Goal: Task Accomplishment & Management: Manage account settings

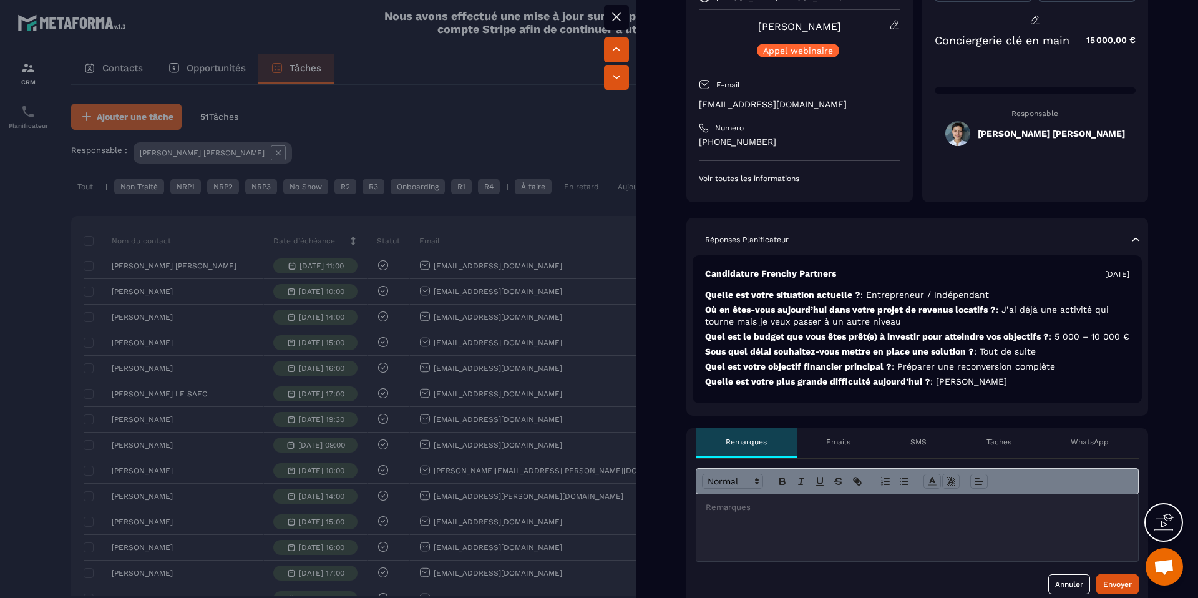
scroll to position [187, 0]
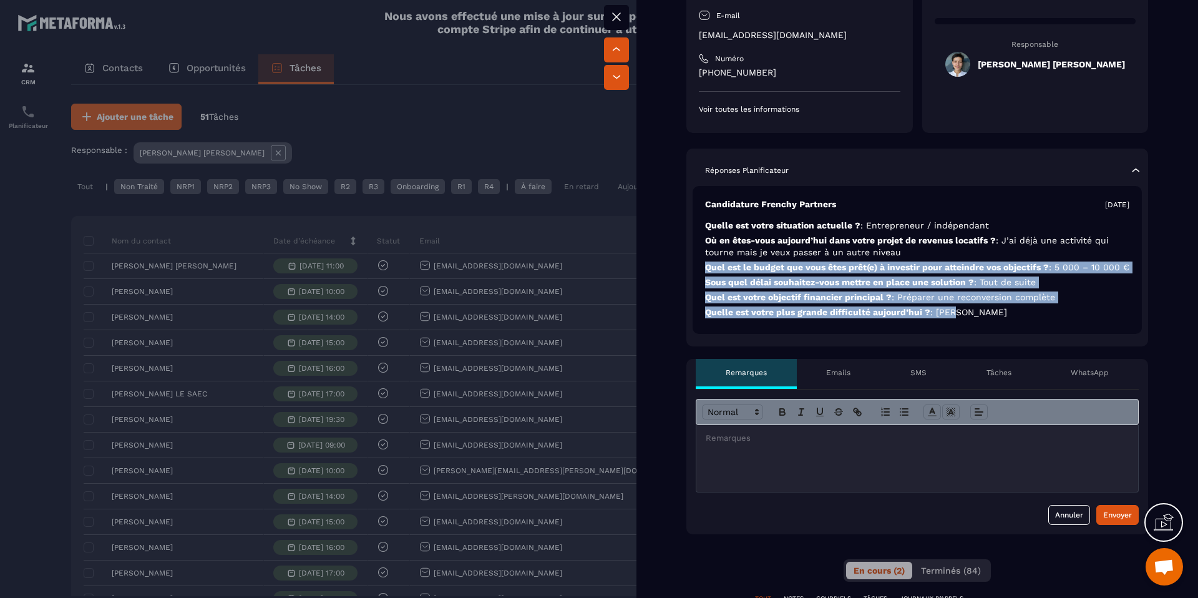
drag, startPoint x: 912, startPoint y: 326, endPoint x: 726, endPoint y: 259, distance: 198.2
click at [726, 259] on div "Candidature Frenchy Partners [DATE] Quelle est votre situation actuelle ? : Ent…" at bounding box center [917, 260] width 449 height 148
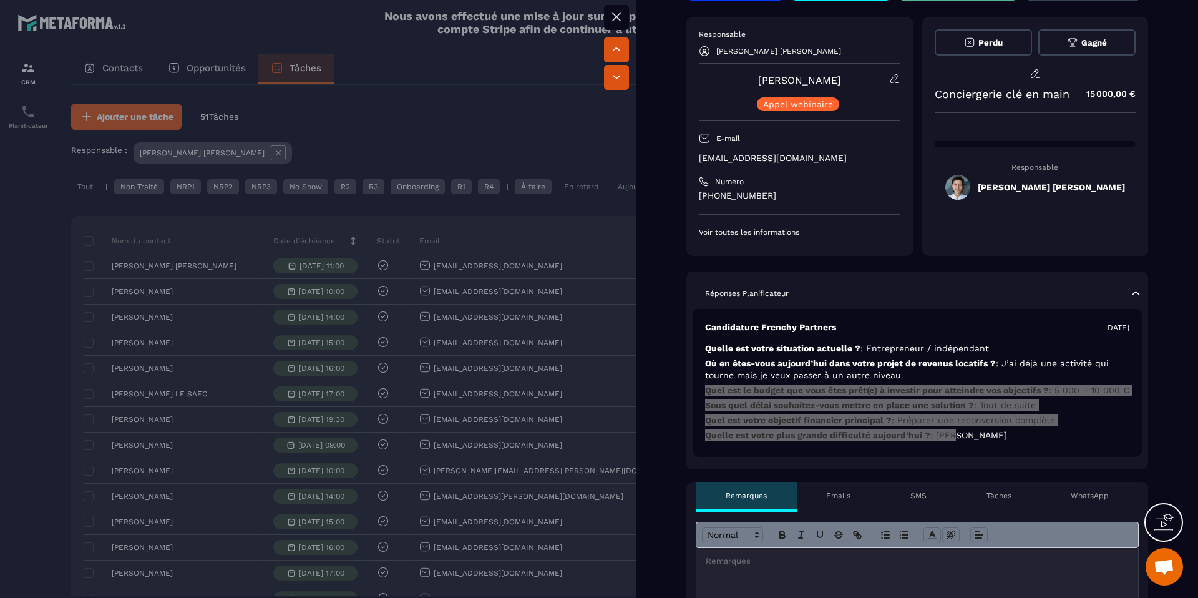
scroll to position [0, 0]
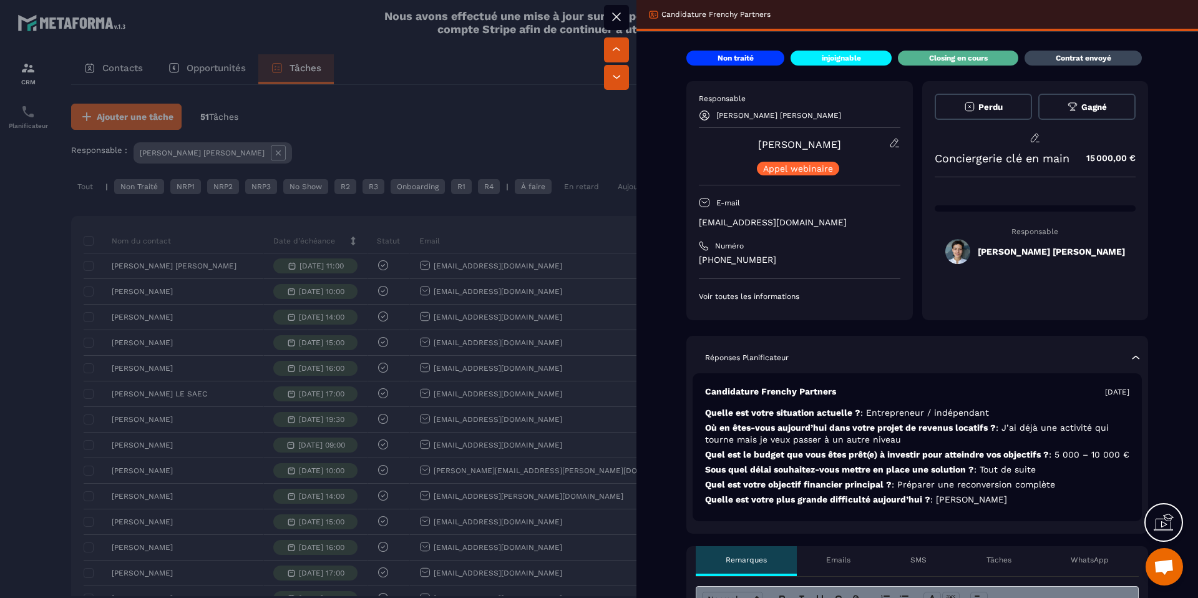
click at [713, 262] on p "[PHONE_NUMBER]" at bounding box center [800, 260] width 202 height 12
click at [774, 270] on div "Responsable [PERSON_NAME] [PERSON_NAME] Dewavrin [PERSON_NAME] webinaire E-mail…" at bounding box center [800, 198] width 202 height 208
drag, startPoint x: 778, startPoint y: 265, endPoint x: 697, endPoint y: 261, distance: 80.6
click at [697, 261] on div "Responsable [PERSON_NAME] [PERSON_NAME] Dewavrin [PERSON_NAME] webinaire E-mail…" at bounding box center [799, 200] width 227 height 239
copy p "[PHONE_NUMBER]"
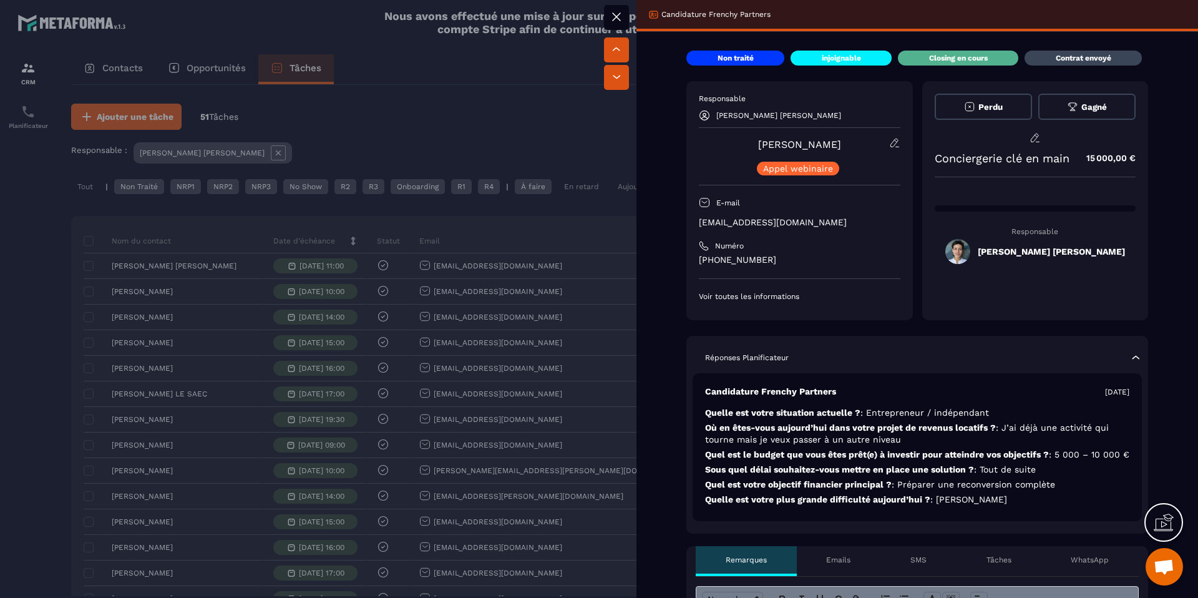
click at [814, 245] on div "Numéro" at bounding box center [800, 246] width 202 height 10
click at [565, 172] on div at bounding box center [599, 299] width 1198 height 598
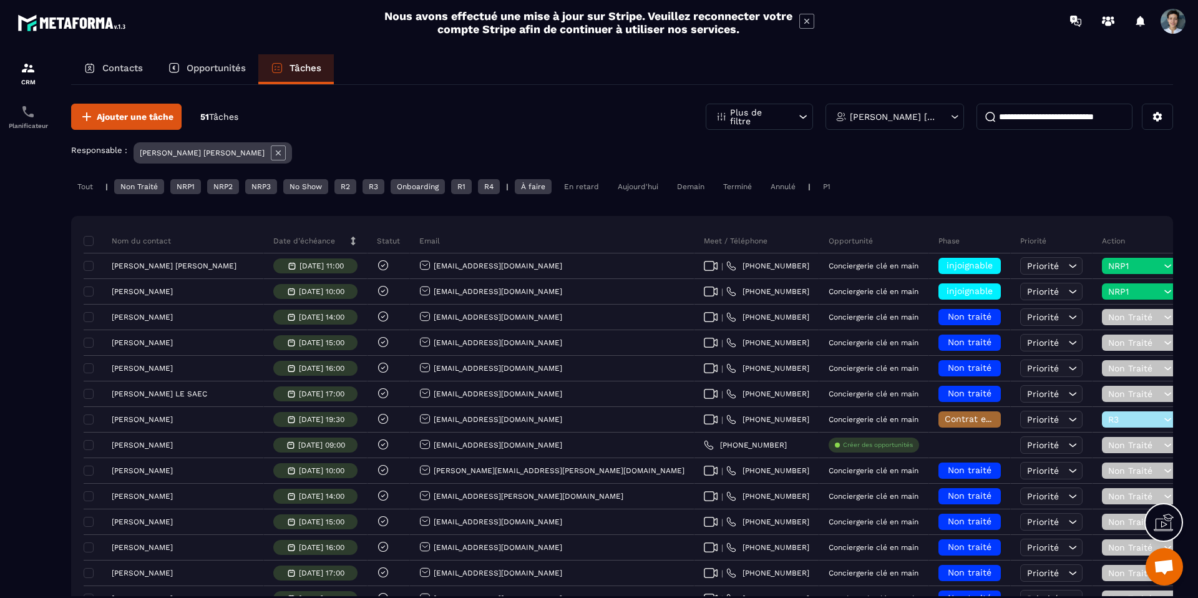
click at [932, 118] on p "[PERSON_NAME] [PERSON_NAME]" at bounding box center [893, 116] width 87 height 9
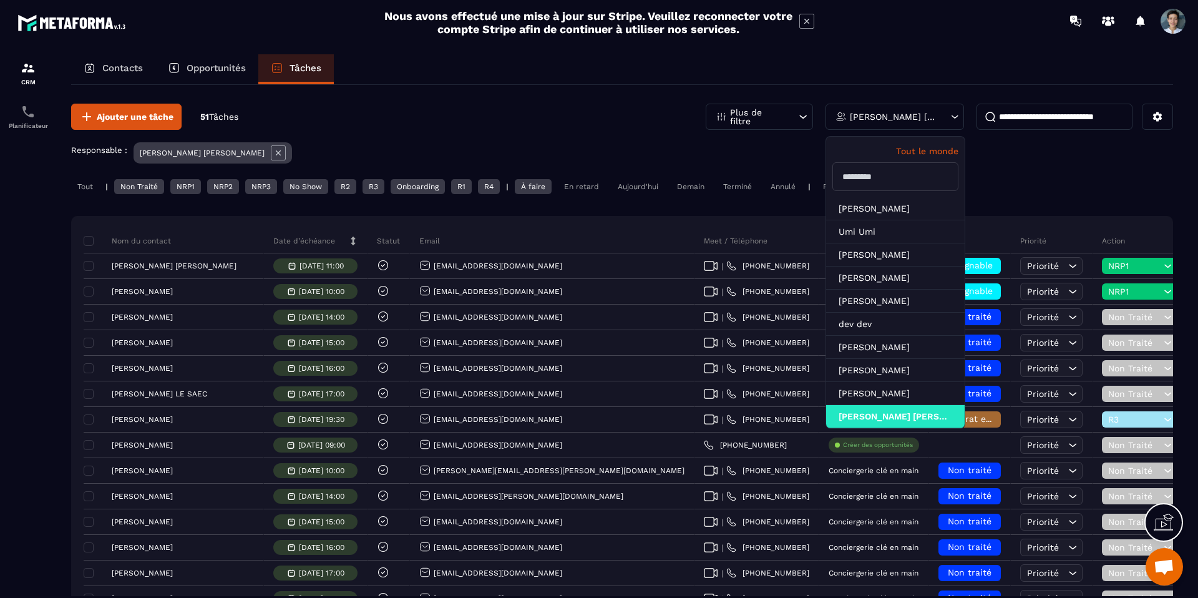
click at [924, 122] on div "[PERSON_NAME] [PERSON_NAME]" at bounding box center [895, 117] width 139 height 26
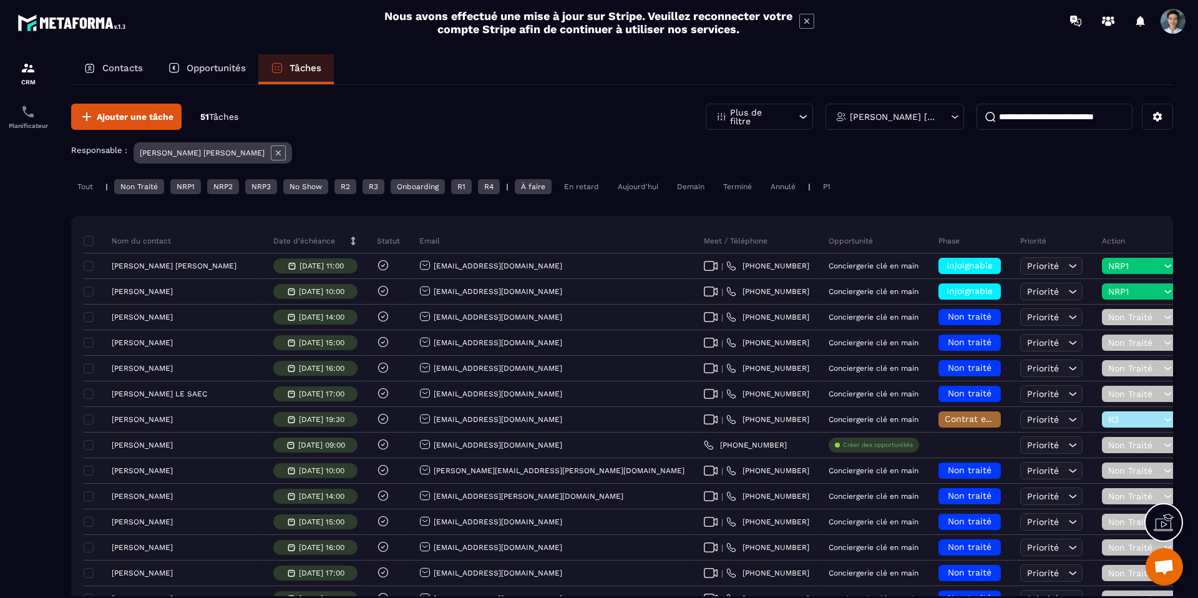
click at [892, 126] on div "[PERSON_NAME] [PERSON_NAME]" at bounding box center [895, 117] width 139 height 26
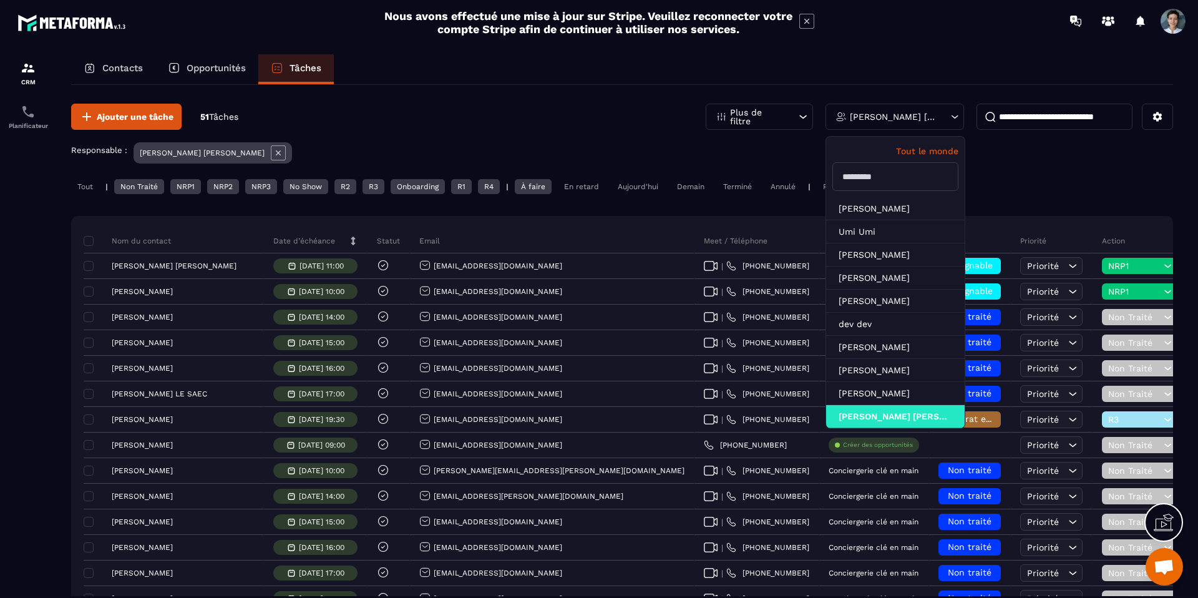
click at [892, 126] on div "[PERSON_NAME] [PERSON_NAME]" at bounding box center [895, 117] width 139 height 26
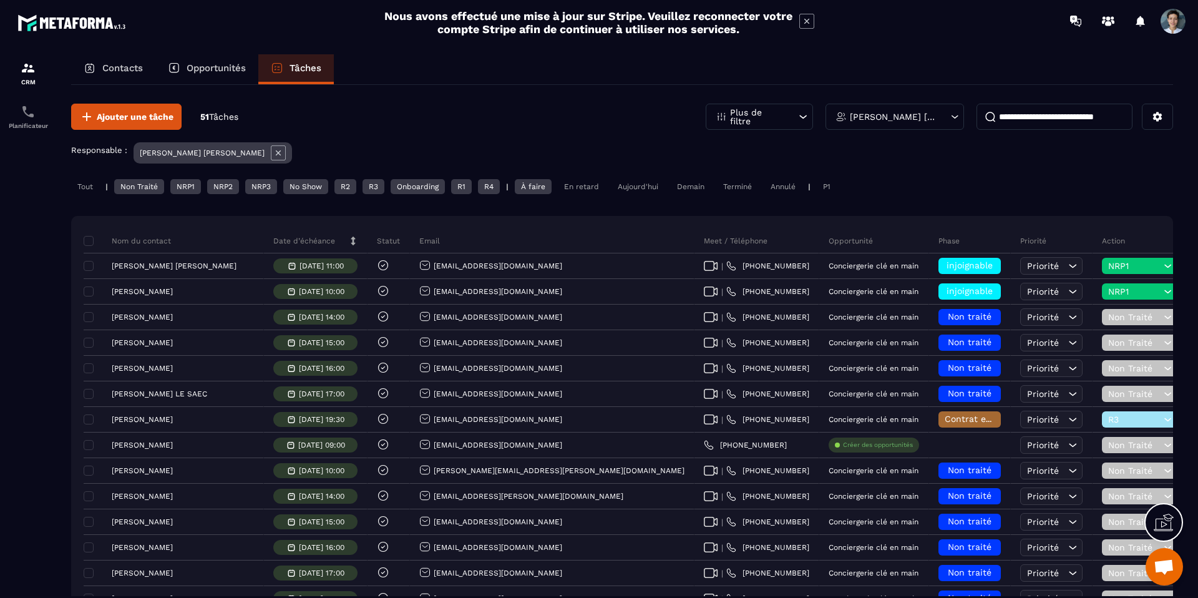
click at [857, 114] on p "[PERSON_NAME] [PERSON_NAME]" at bounding box center [893, 116] width 87 height 9
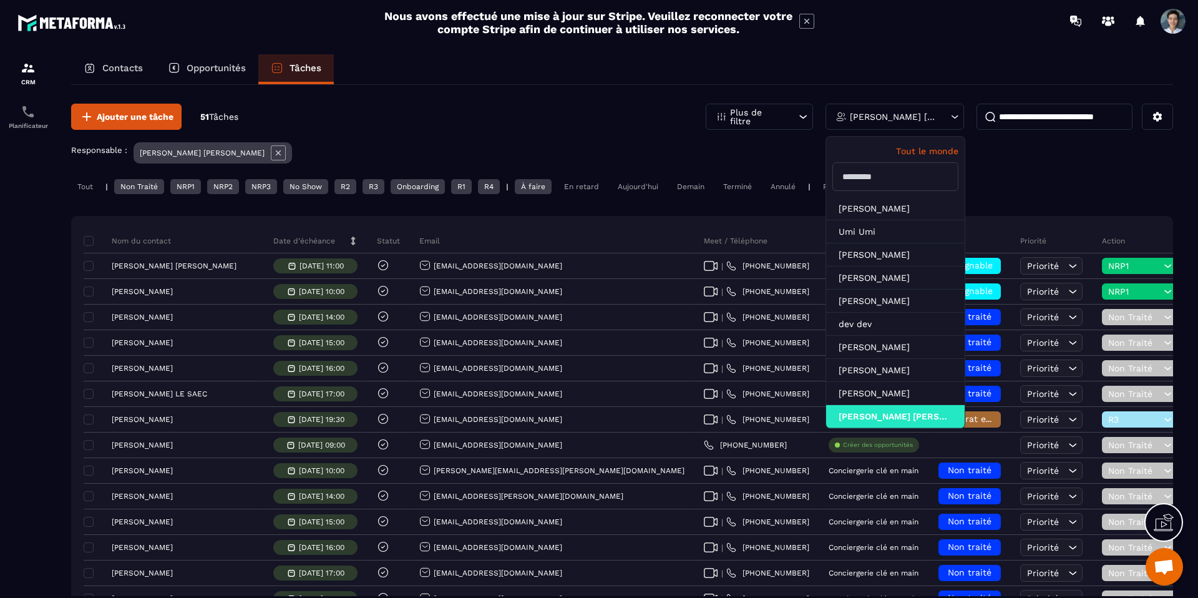
click at [583, 120] on div "Ajouter une tâche 51 Tâches Plus de filtre [PERSON_NAME] [PERSON_NAME] Tout le …" at bounding box center [622, 117] width 1102 height 26
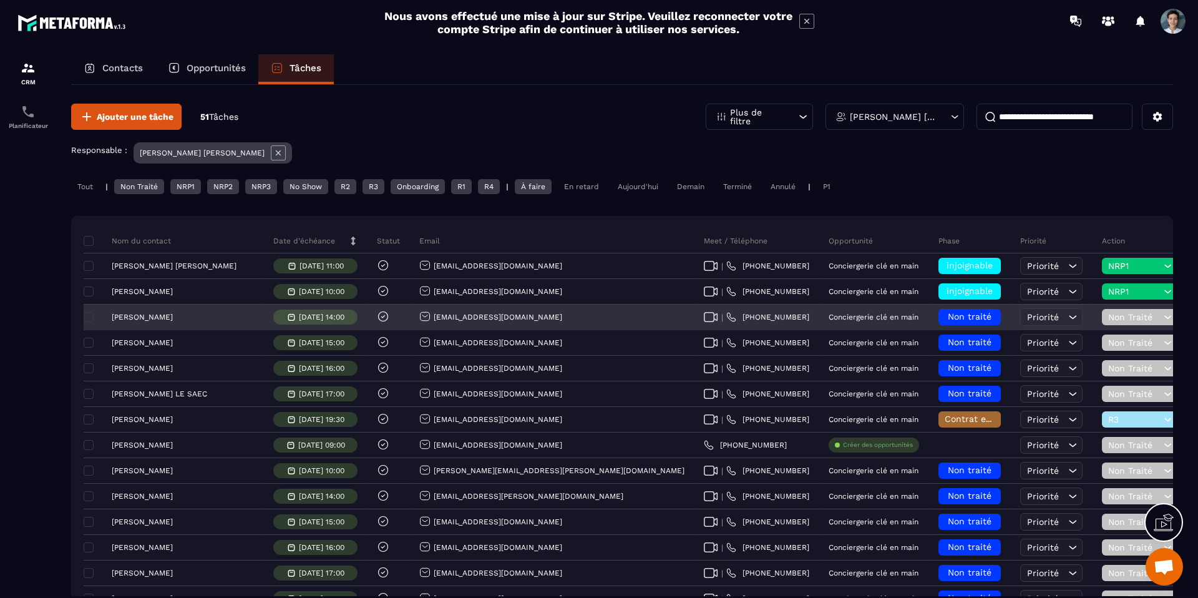
click at [299, 318] on p "[DATE] 14:00" at bounding box center [322, 317] width 46 height 9
